Goal: Task Accomplishment & Management: Use online tool/utility

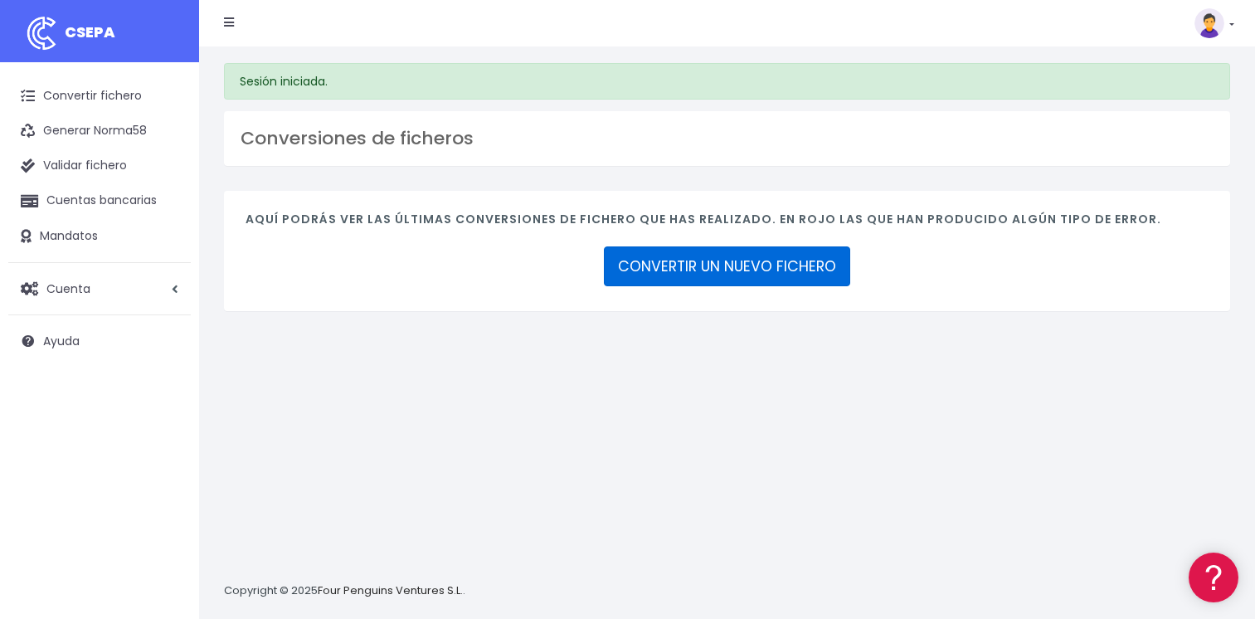
click at [718, 273] on link "CONVERTIR UN NUEVO FICHERO" at bounding box center [727, 266] width 246 height 40
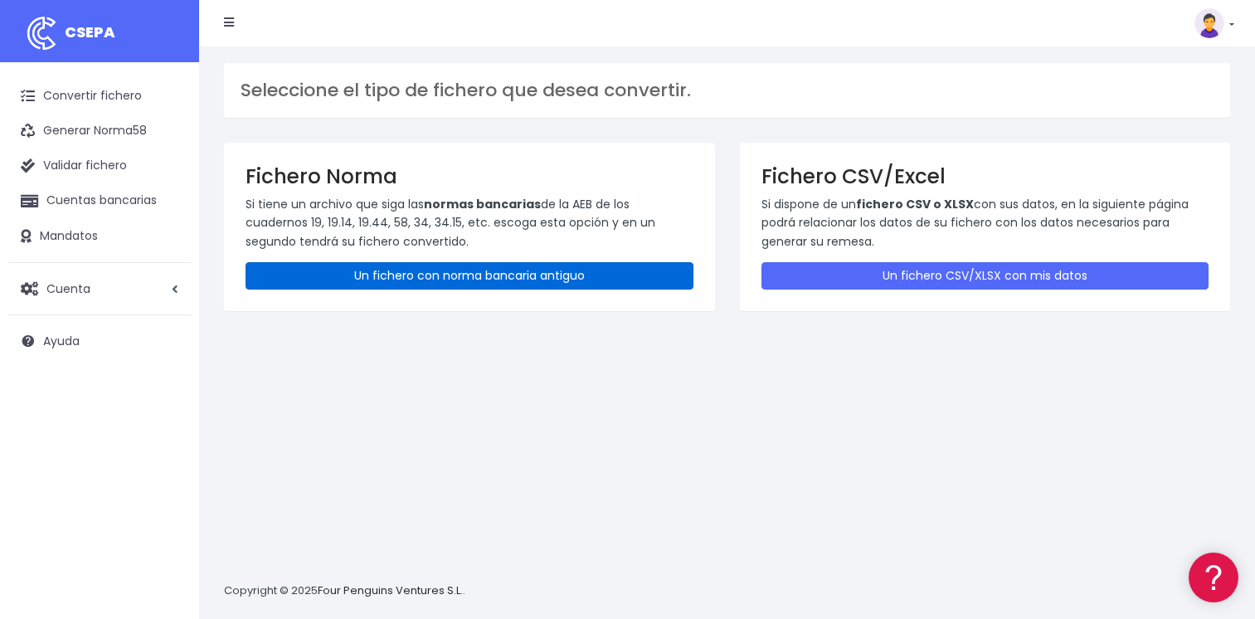
click at [458, 273] on link "Un fichero con norma bancaria antiguo" at bounding box center [470, 275] width 448 height 27
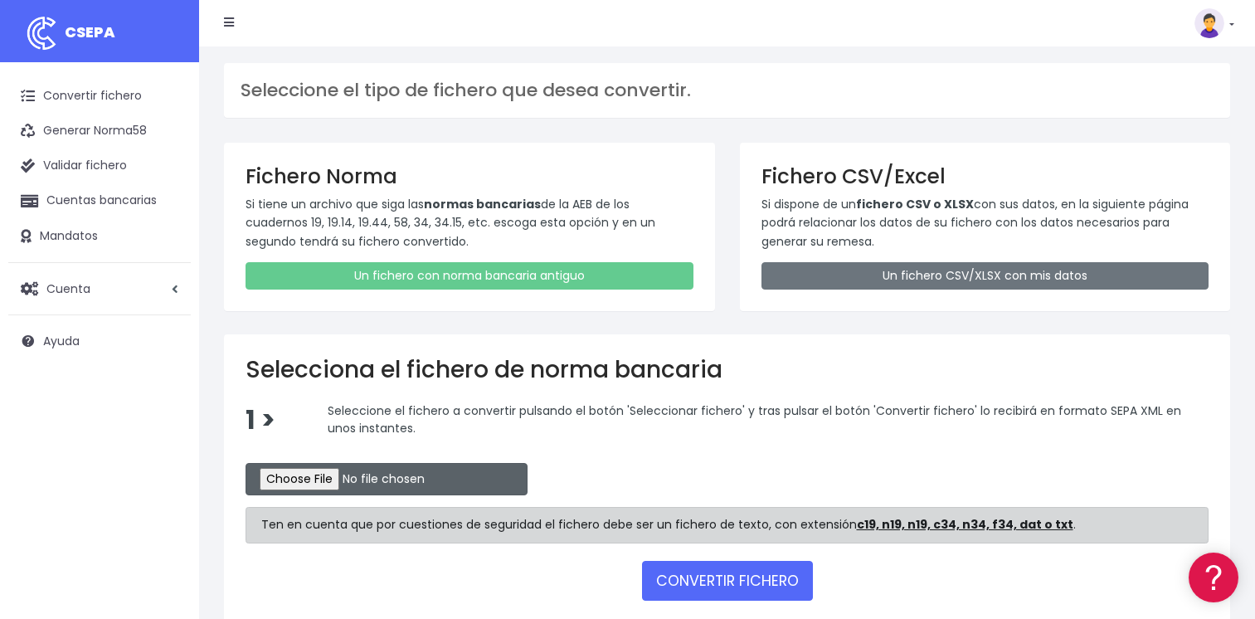
click at [300, 484] on input "file" at bounding box center [387, 479] width 282 height 32
type input "C:\fakepath\CSB34RPT02426_1249.TXT"
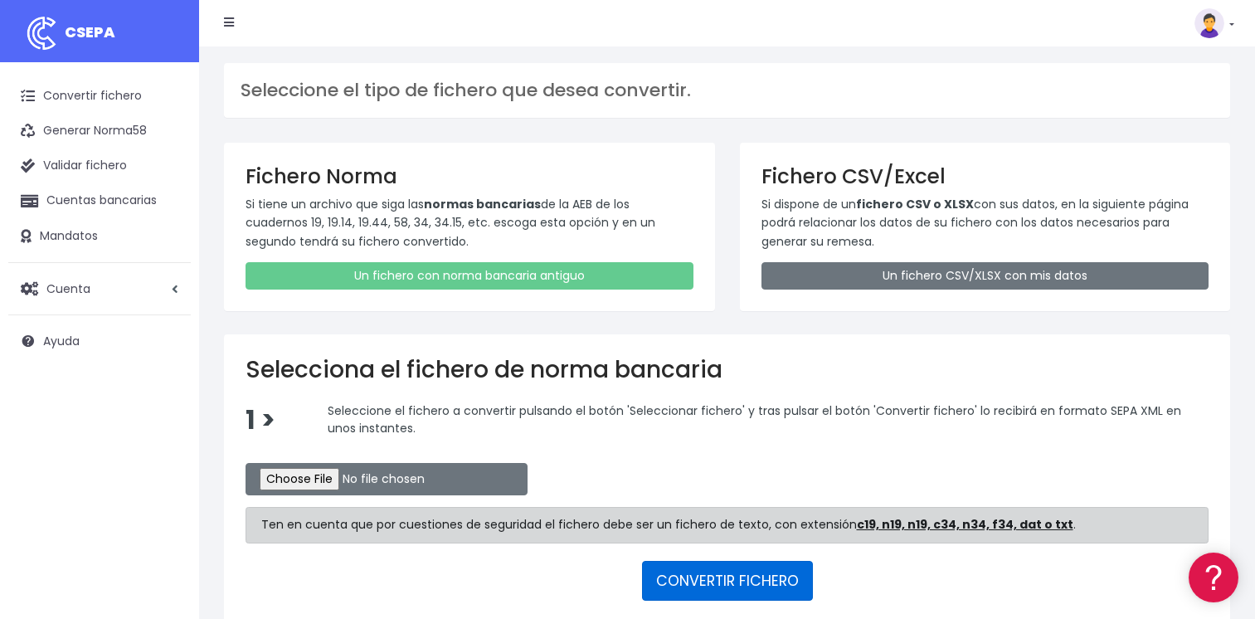
click at [729, 578] on button "CONVERTIR FICHERO" at bounding box center [727, 581] width 171 height 40
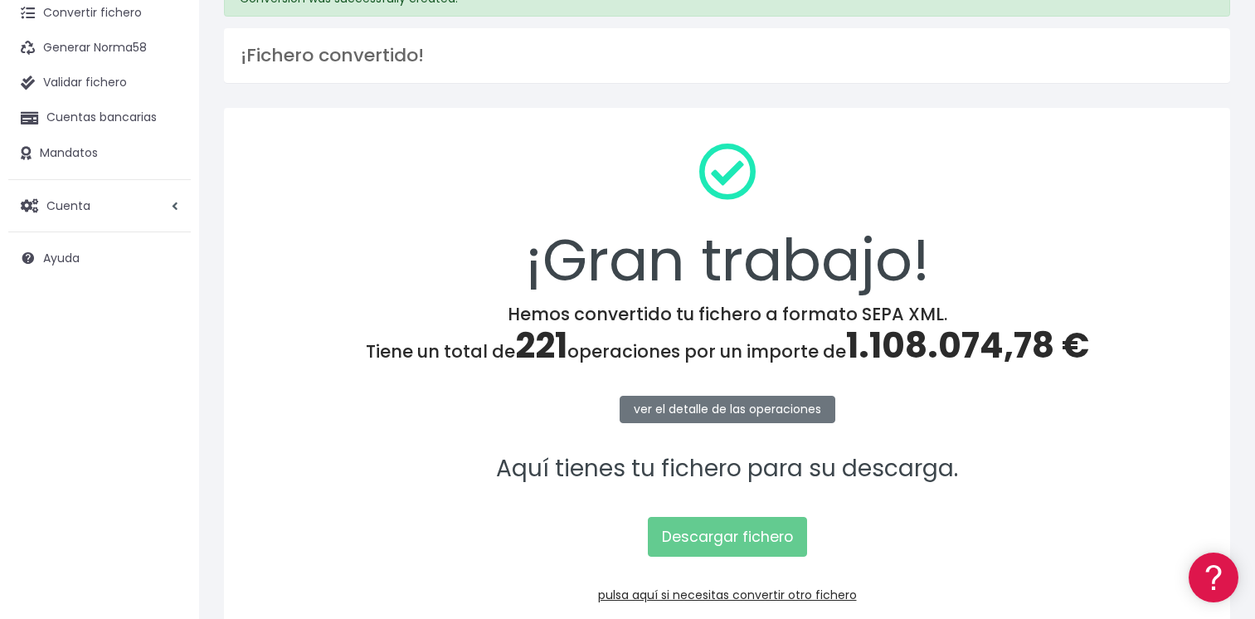
scroll to position [166, 0]
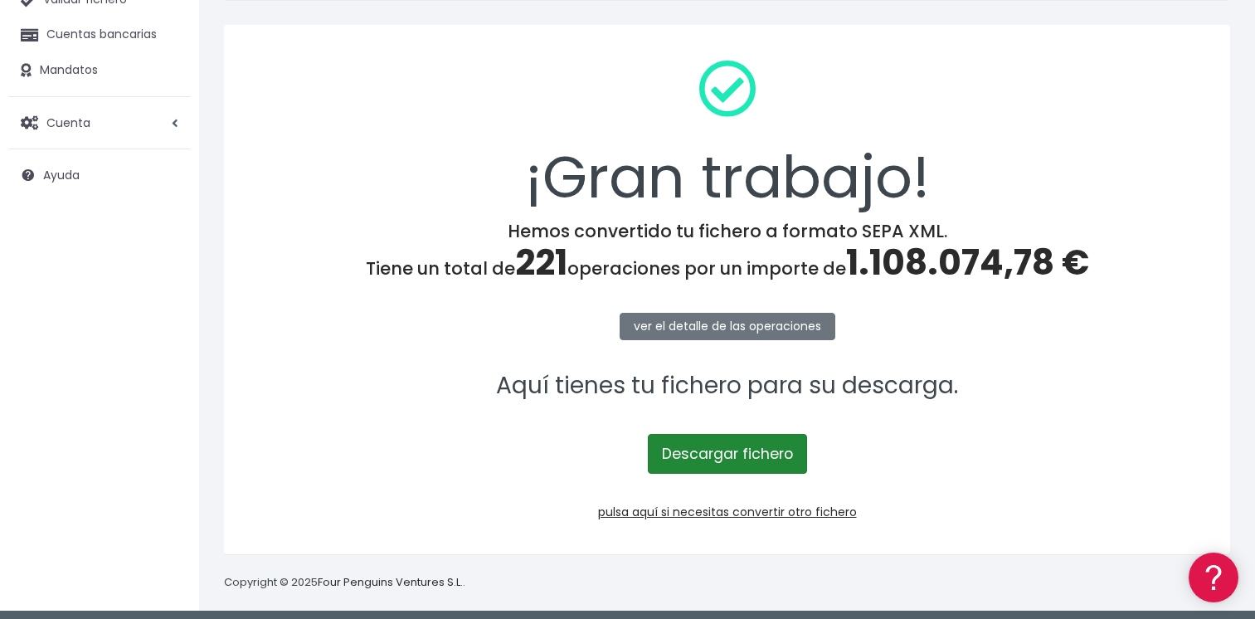
click at [719, 454] on link "Descargar fichero" at bounding box center [727, 454] width 159 height 40
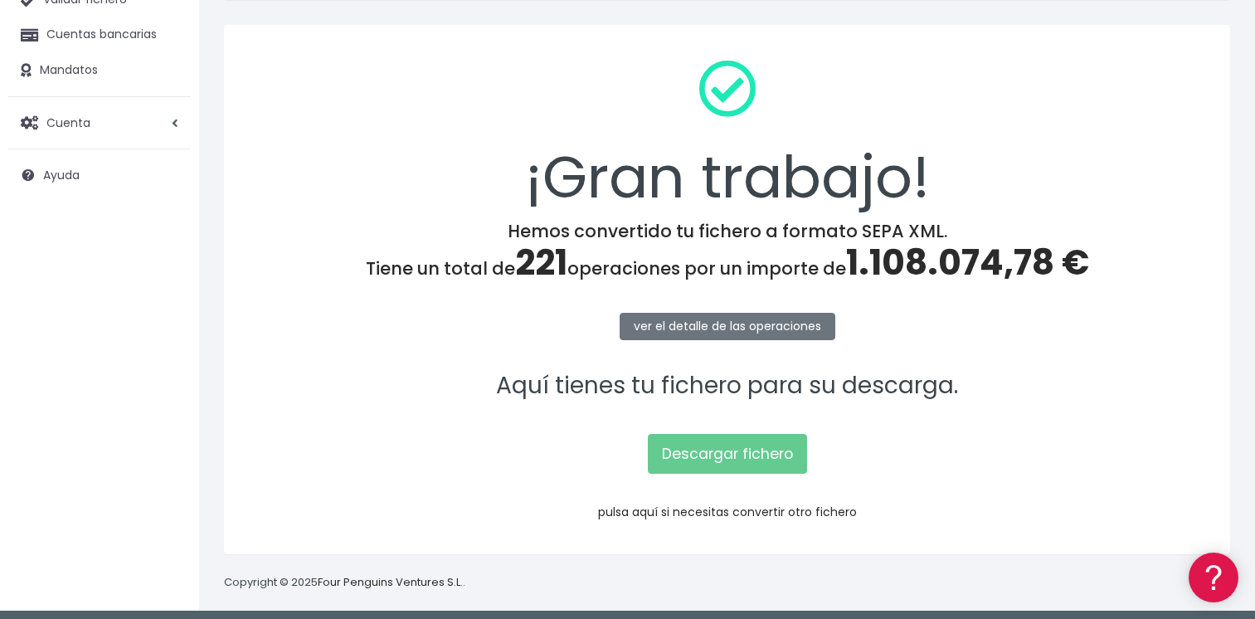
click at [689, 512] on link "pulsa aquí si necesitas convertir otro fichero" at bounding box center [727, 512] width 259 height 17
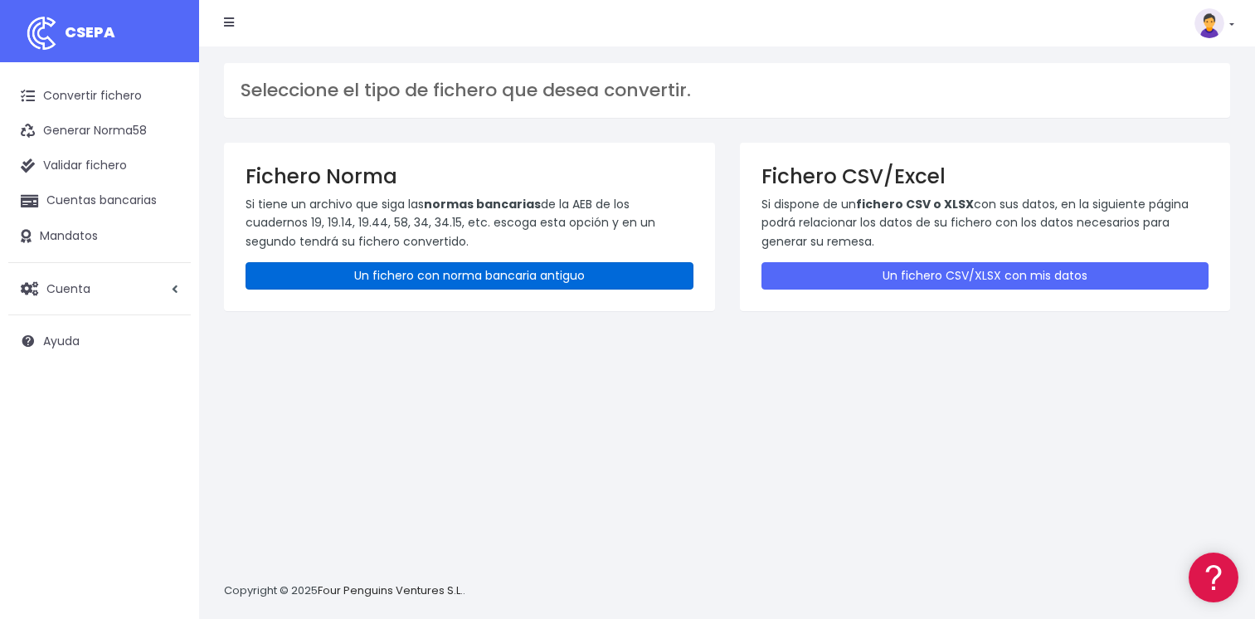
click at [486, 275] on link "Un fichero con norma bancaria antiguo" at bounding box center [470, 275] width 448 height 27
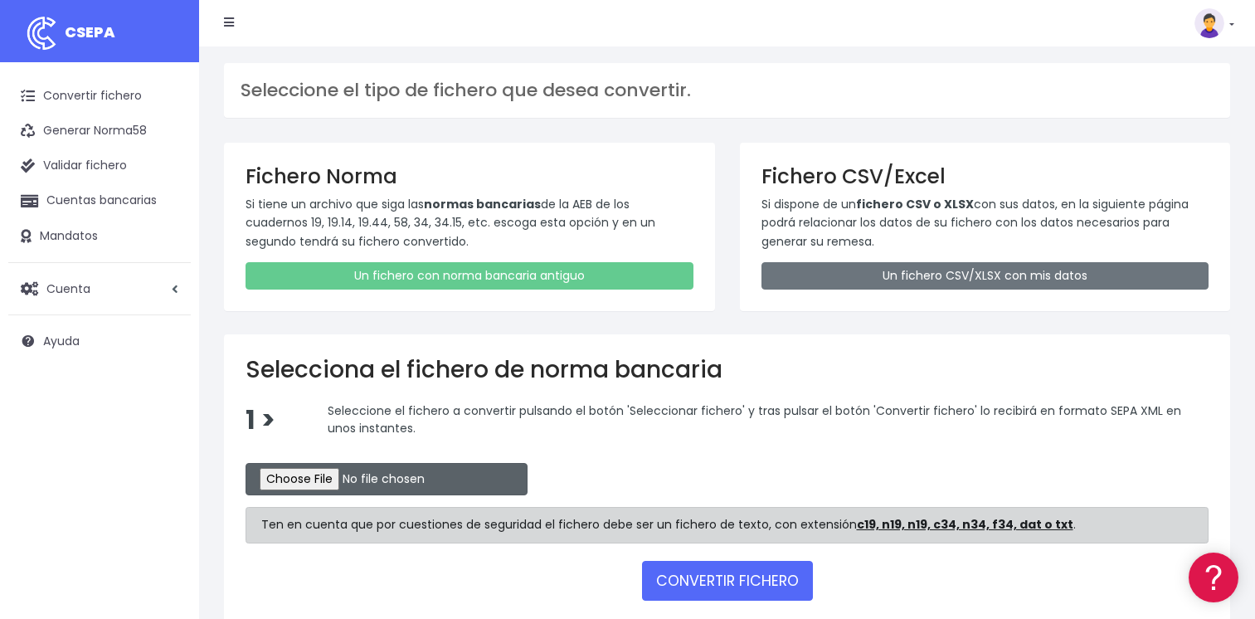
click at [304, 479] on input "file" at bounding box center [387, 479] width 282 height 32
type input "C:\fakepath\CSB19RCR05529_4359.TXT"
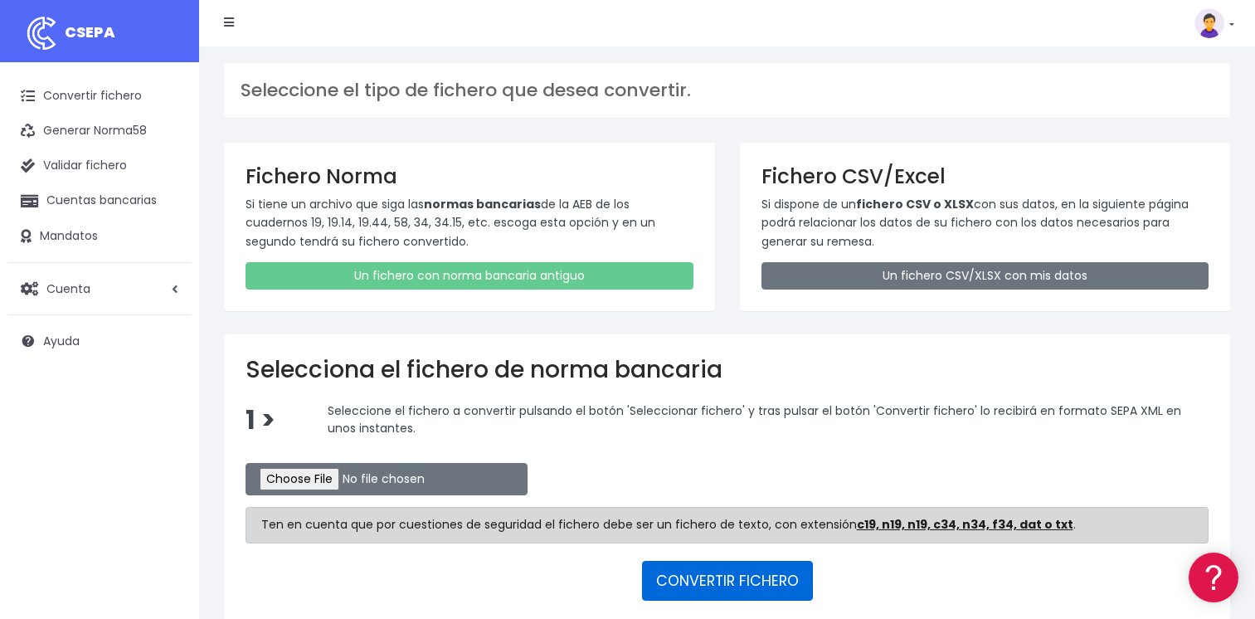
click at [694, 582] on button "CONVERTIR FICHERO" at bounding box center [727, 581] width 171 height 40
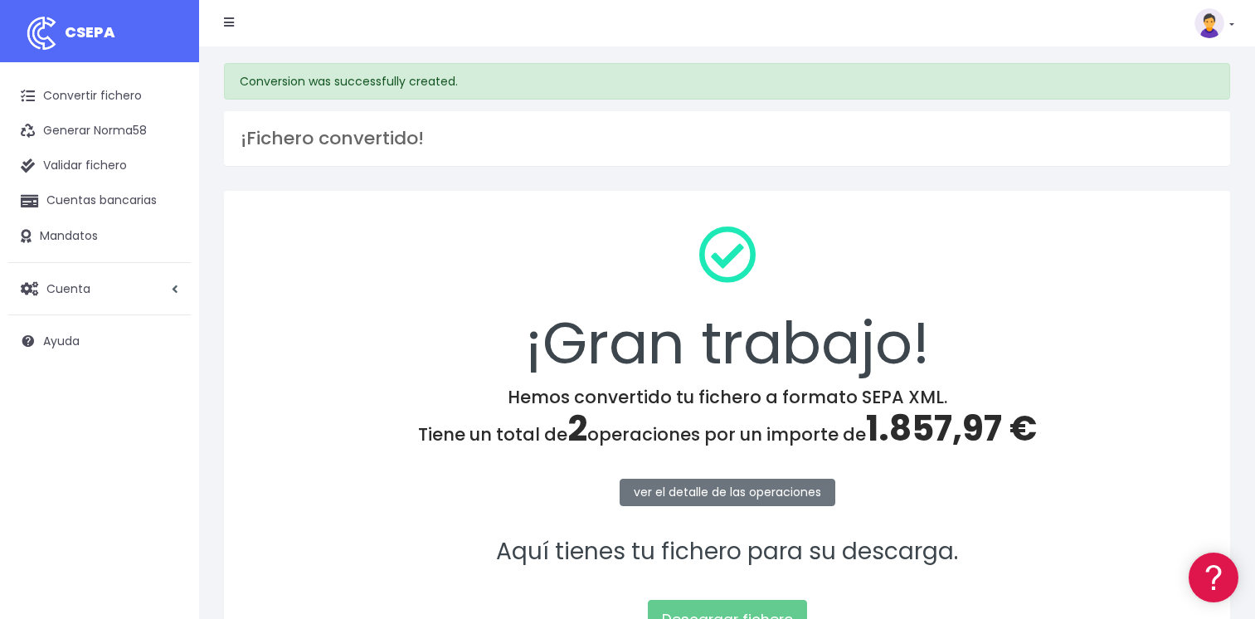
scroll to position [83, 0]
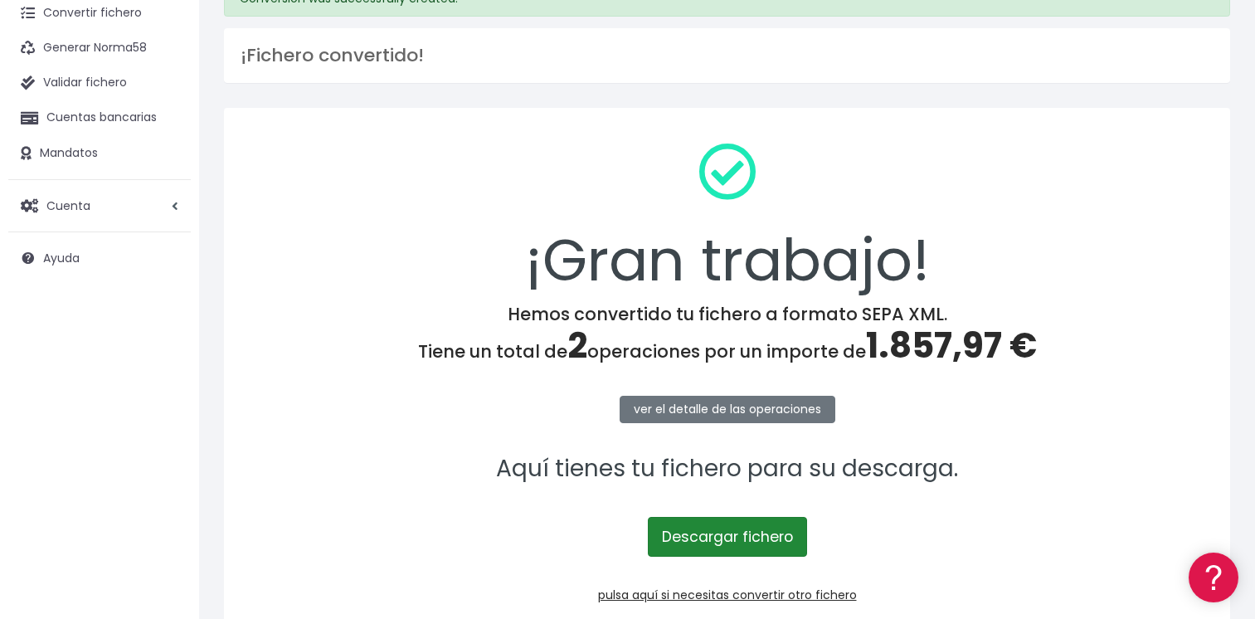
click at [732, 535] on link "Descargar fichero" at bounding box center [727, 537] width 159 height 40
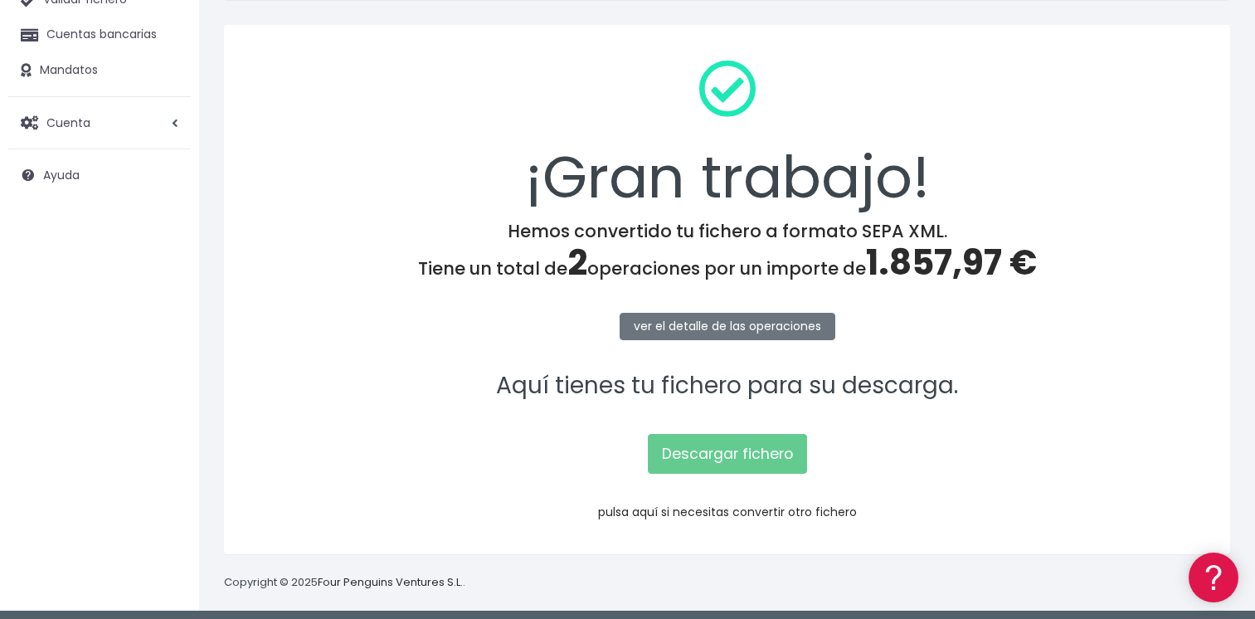
click at [688, 513] on link "pulsa aquí si necesitas convertir otro fichero" at bounding box center [727, 512] width 259 height 17
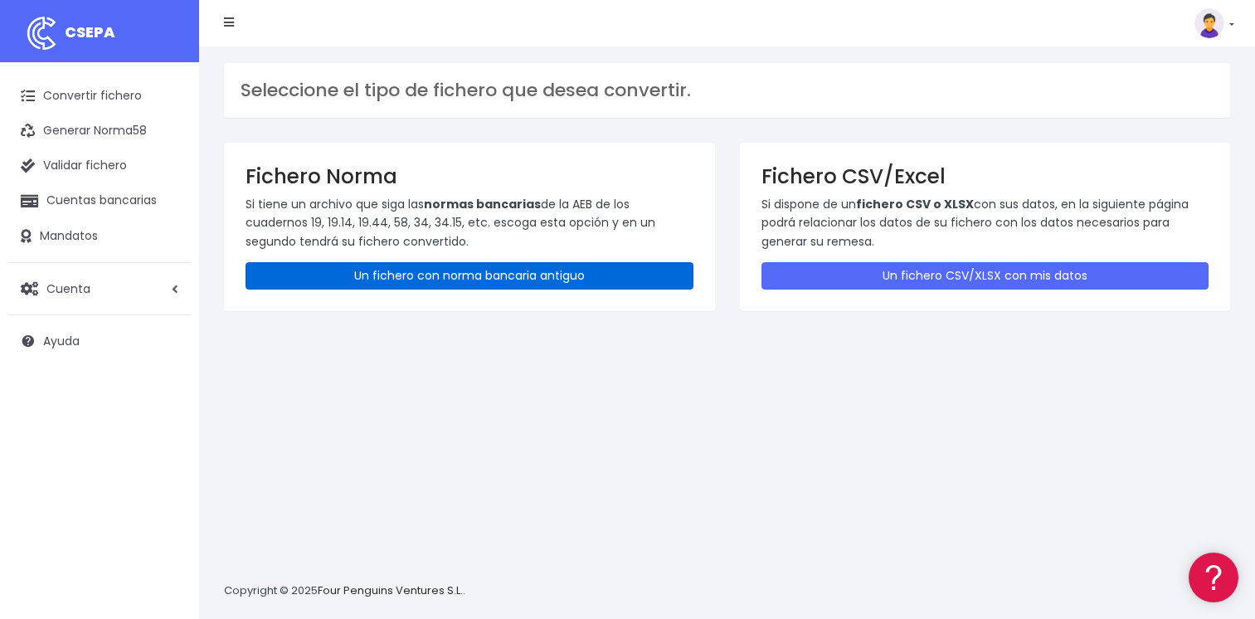
click at [451, 280] on link "Un fichero con norma bancaria antiguo" at bounding box center [470, 275] width 448 height 27
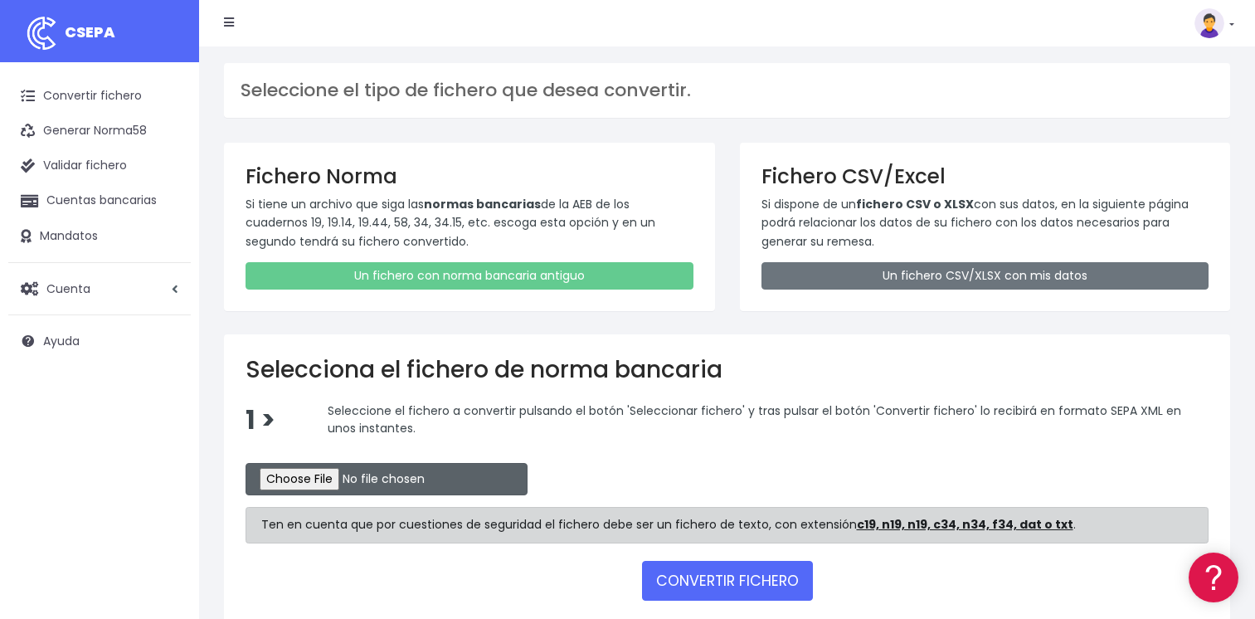
click at [286, 481] on input "file" at bounding box center [387, 479] width 282 height 32
type input "C:\fakepath\CSB19RCR05530_4361.TXT"
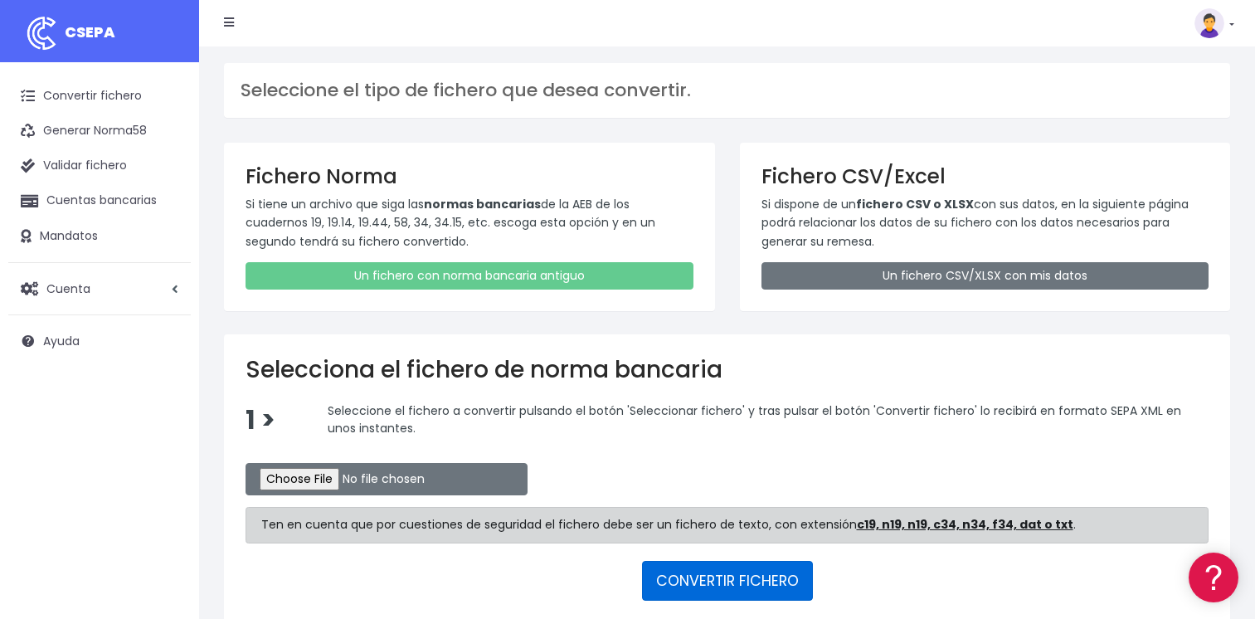
click at [689, 582] on button "CONVERTIR FICHERO" at bounding box center [727, 581] width 171 height 40
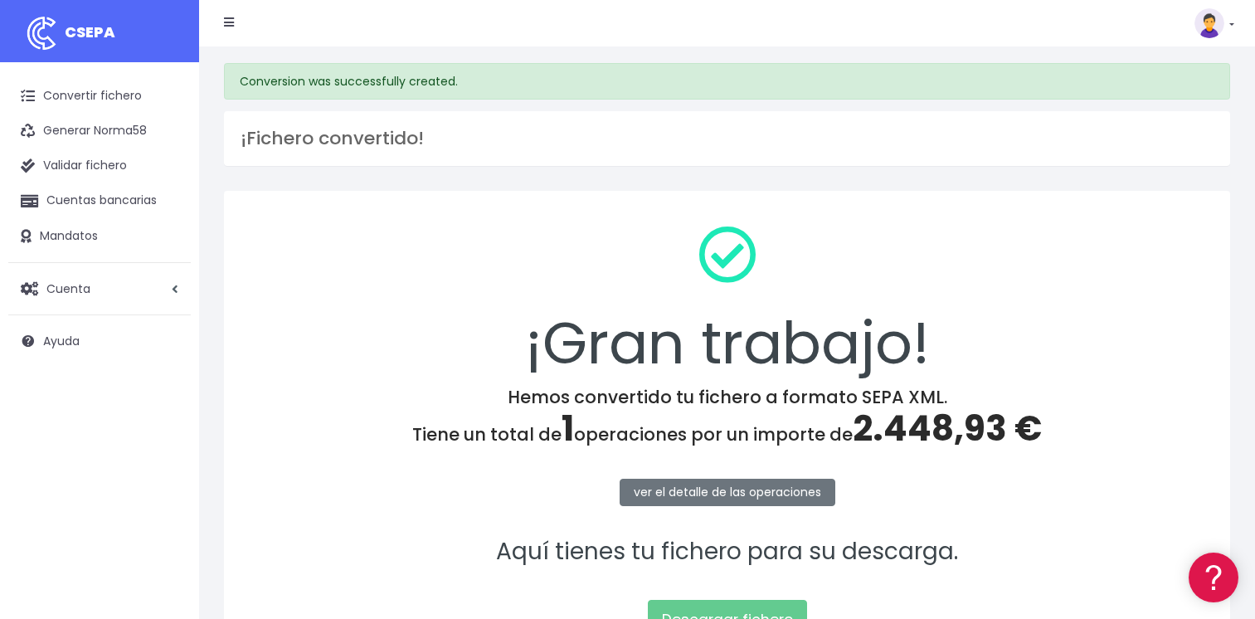
scroll to position [173, 0]
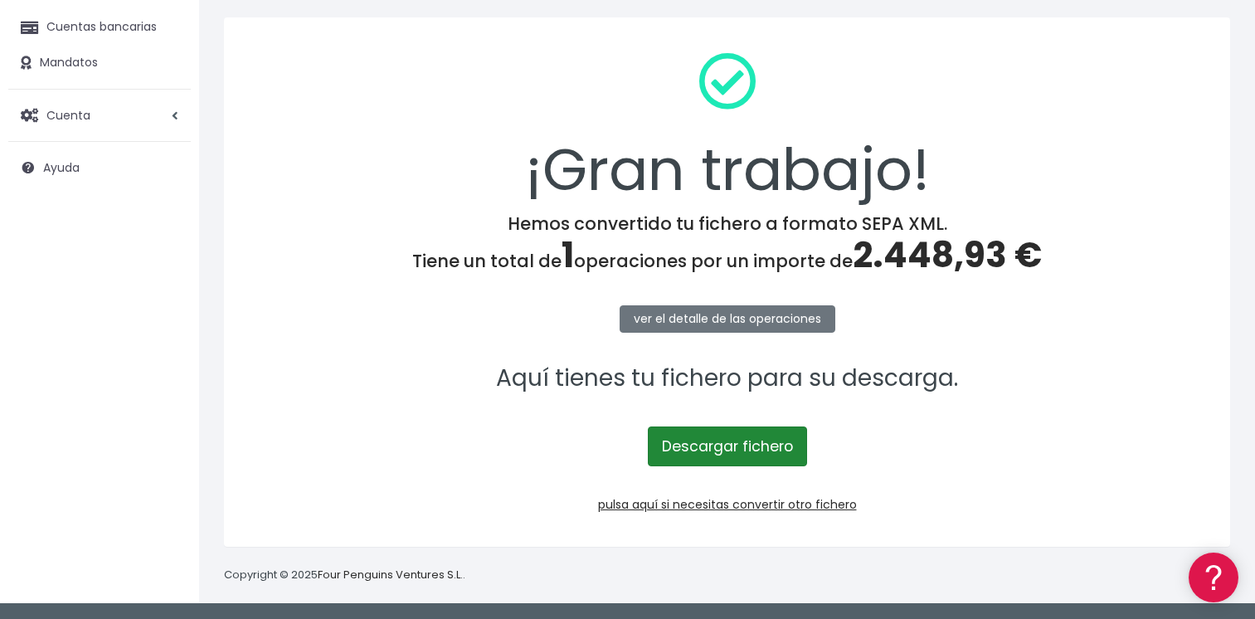
click at [709, 445] on link "Descargar fichero" at bounding box center [727, 446] width 159 height 40
